Goal: Feedback & Contribution: Leave review/rating

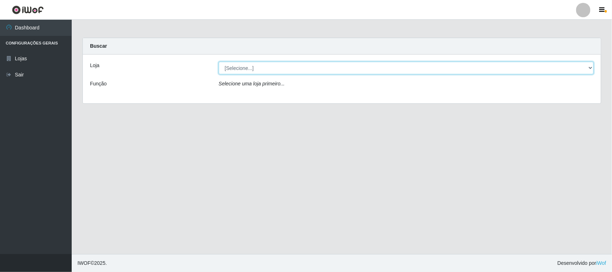
click at [264, 64] on select "[Selecione...] Nordestão - [GEOGRAPHIC_DATA]" at bounding box center [406, 68] width 375 height 13
select select "420"
click at [219, 62] on select "[Selecione...] Nordestão - [GEOGRAPHIC_DATA]" at bounding box center [406, 68] width 375 height 13
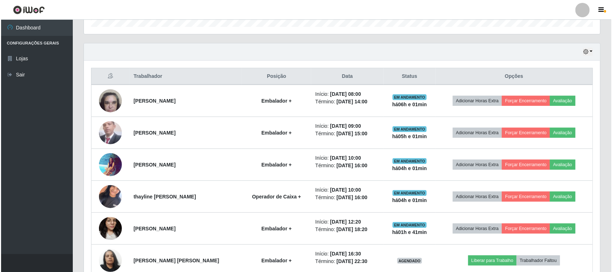
scroll to position [218, 0]
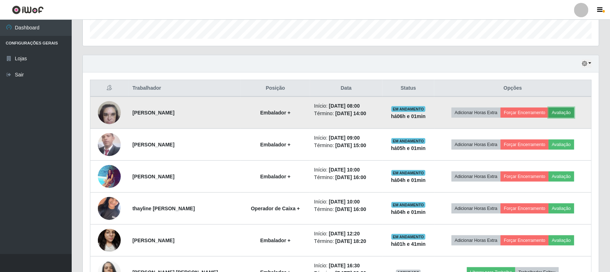
click at [566, 110] on button "Avaliação" at bounding box center [561, 113] width 25 height 10
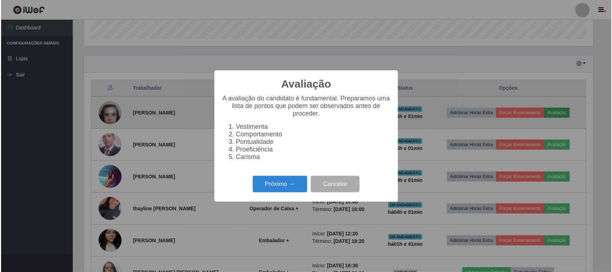
scroll to position [149, 511]
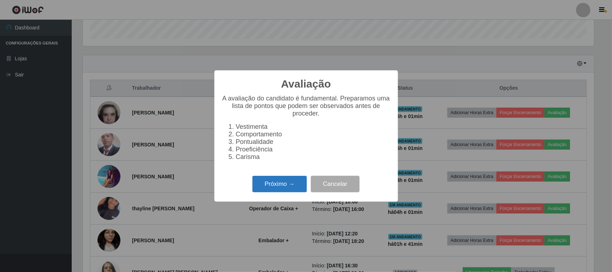
click at [282, 187] on button "Próximo →" at bounding box center [279, 184] width 54 height 17
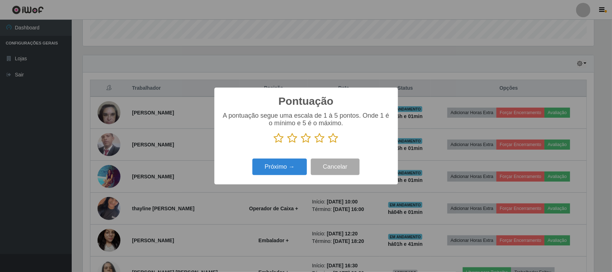
click at [335, 138] on icon at bounding box center [333, 138] width 10 height 11
click at [328, 143] on input "radio" at bounding box center [328, 143] width 0 height 0
click at [293, 165] on button "Próximo →" at bounding box center [279, 166] width 54 height 17
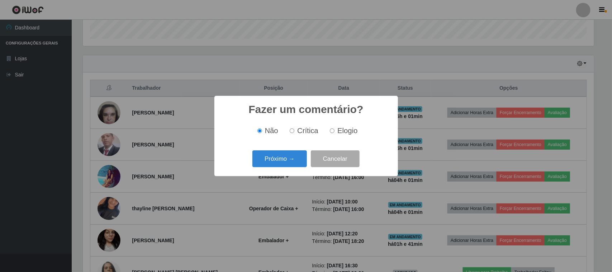
click at [337, 129] on span "Elogio" at bounding box center [347, 131] width 20 height 8
click at [334, 129] on input "Elogio" at bounding box center [332, 130] width 5 height 5
radio input "true"
click at [267, 157] on button "Próximo →" at bounding box center [279, 158] width 54 height 17
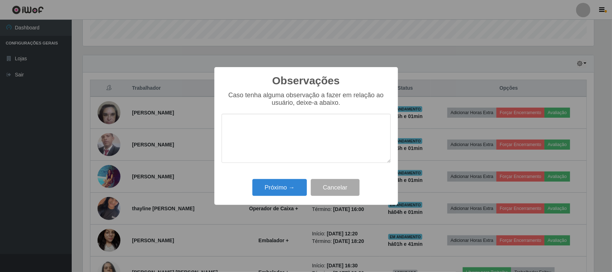
click at [271, 141] on textarea at bounding box center [305, 138] width 169 height 49
type textarea "Tem bom desempenho"
click at [276, 191] on button "Próximo →" at bounding box center [279, 187] width 54 height 17
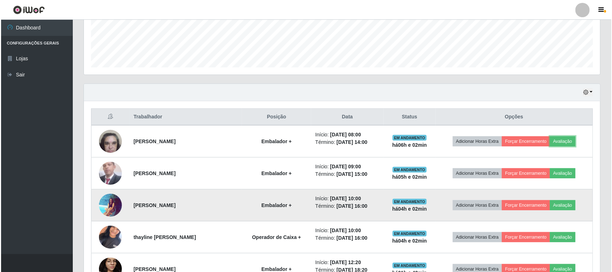
scroll to position [218, 0]
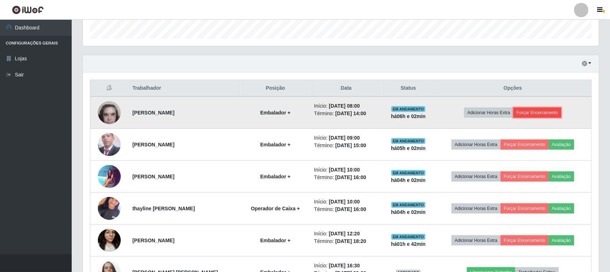
click at [530, 113] on button "Forçar Encerramento" at bounding box center [538, 113] width 48 height 10
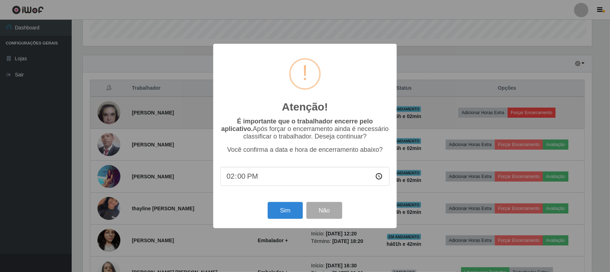
scroll to position [149, 511]
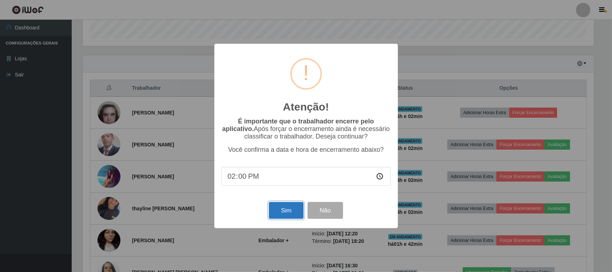
click at [289, 209] on button "Sim" at bounding box center [286, 210] width 35 height 17
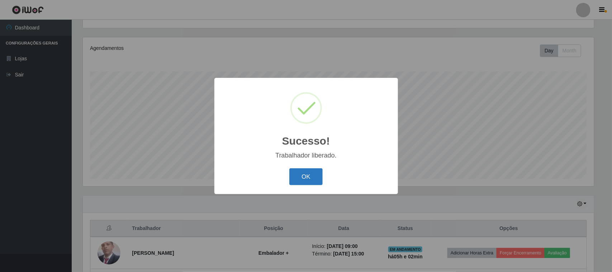
click at [310, 177] on button "OK" at bounding box center [305, 176] width 33 height 17
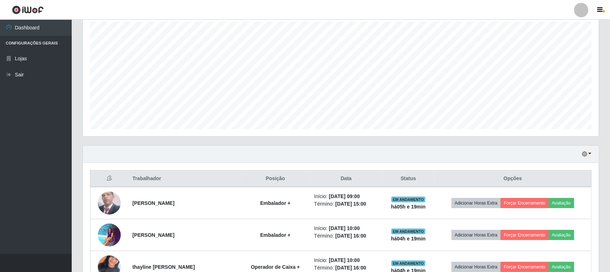
scroll to position [0, 0]
